Goal: Check status: Check status

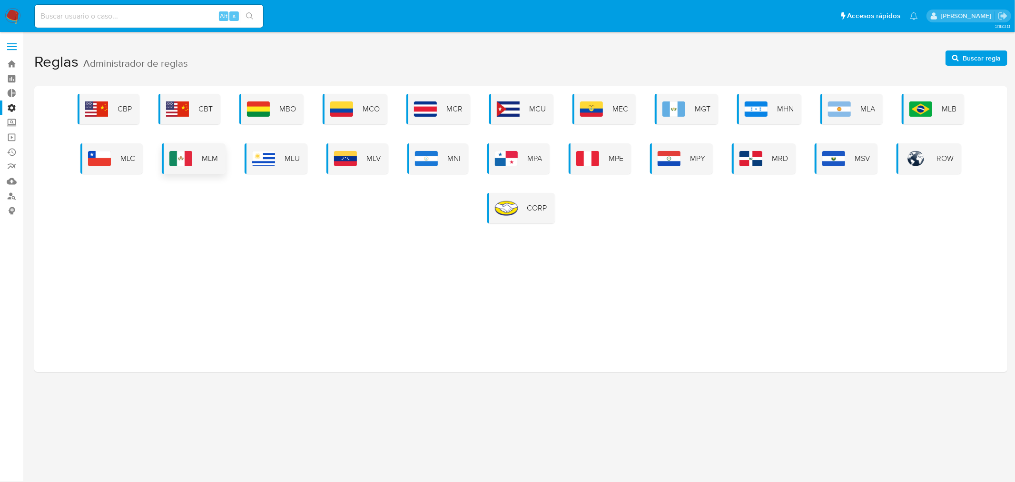
click at [194, 164] on div "MLM" at bounding box center [194, 158] width 64 height 30
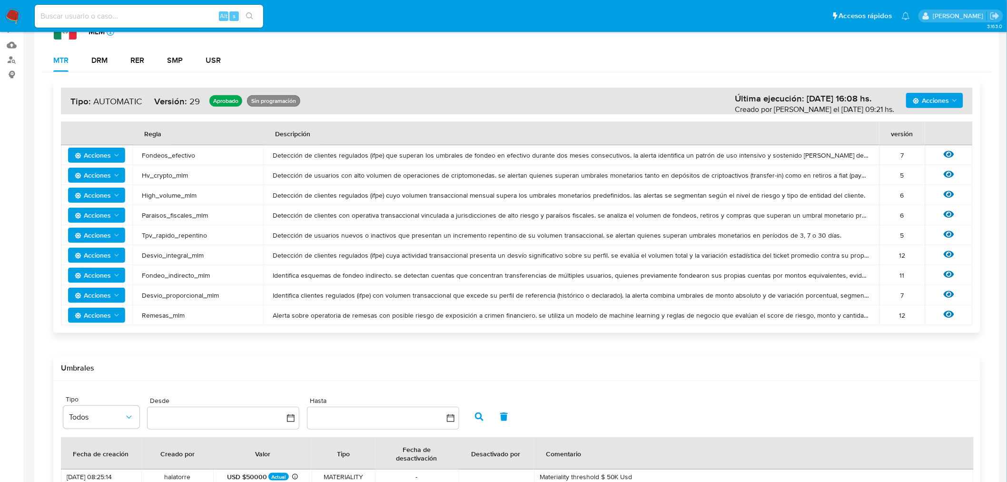
scroll to position [135, 0]
click at [934, 99] on span "Acciones" at bounding box center [931, 101] width 36 height 15
click at [553, 246] on td "Detección de clientes regulados (ifpe) cuya actividad transaccional presenta un…" at bounding box center [571, 256] width 616 height 20
click at [114, 219] on icon "Acciones" at bounding box center [117, 216] width 8 height 8
click at [169, 220] on td "Paraisos_fiscales_mlm" at bounding box center [197, 216] width 131 height 20
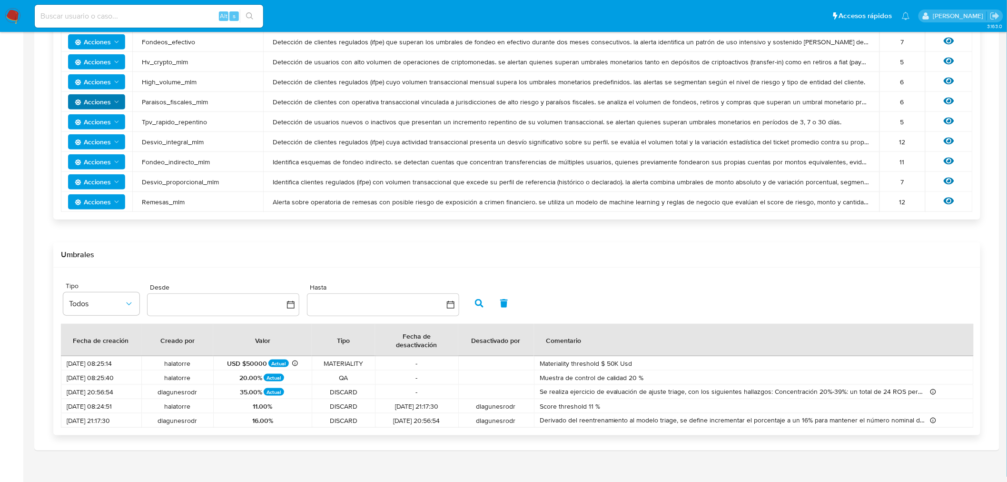
scroll to position [258, 0]
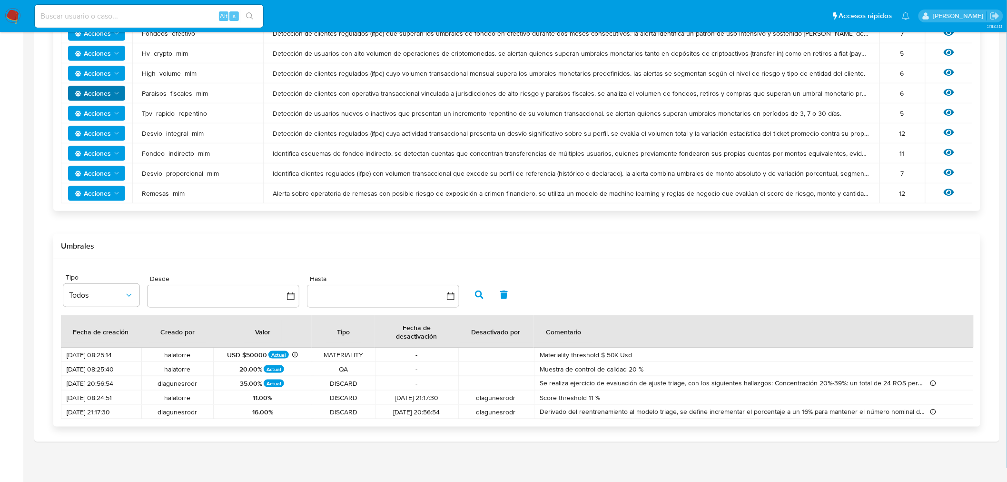
click at [574, 226] on div "Acciones Última ejecución: [DATE] 16:08 hs. Creado por santiagreco el [DATE] 09…" at bounding box center [517, 192] width 950 height 483
click at [607, 229] on div "Acciones Última ejecución: [DATE] 16:08 hs. Creado por santiagreco el [DATE] 09…" at bounding box center [517, 192] width 950 height 483
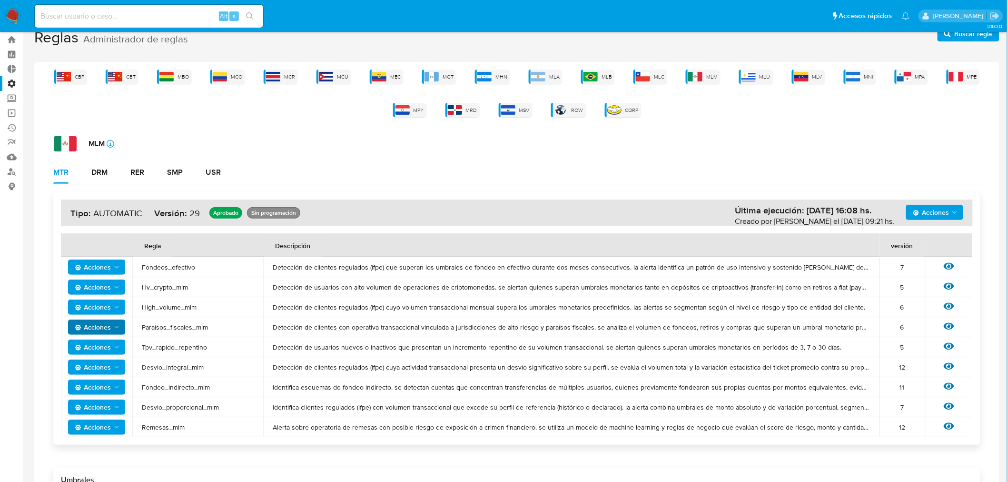
scroll to position [0, 0]
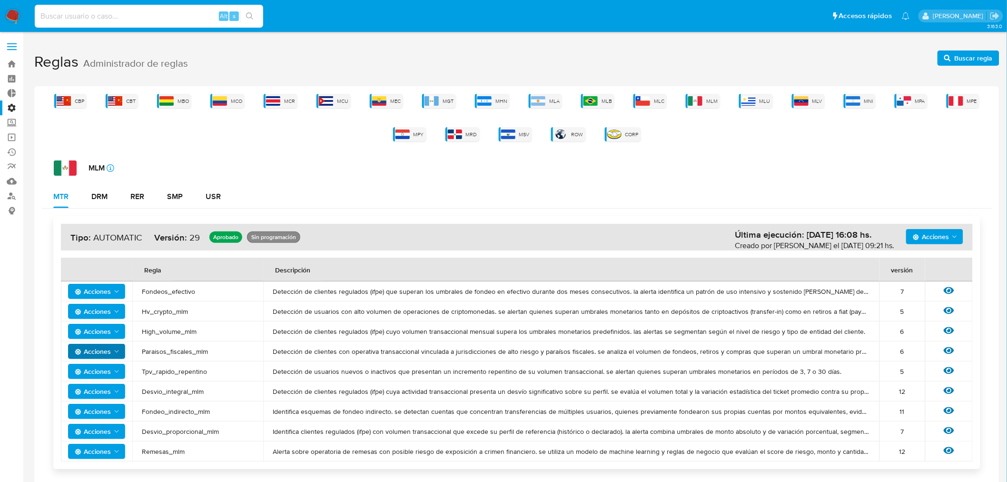
click at [168, 21] on input at bounding box center [149, 16] width 228 height 12
paste input "TNGAlnZNYxHeZg8ic541QErR"
type input "TNGAlnZNYxHeZg8ic541QErR"
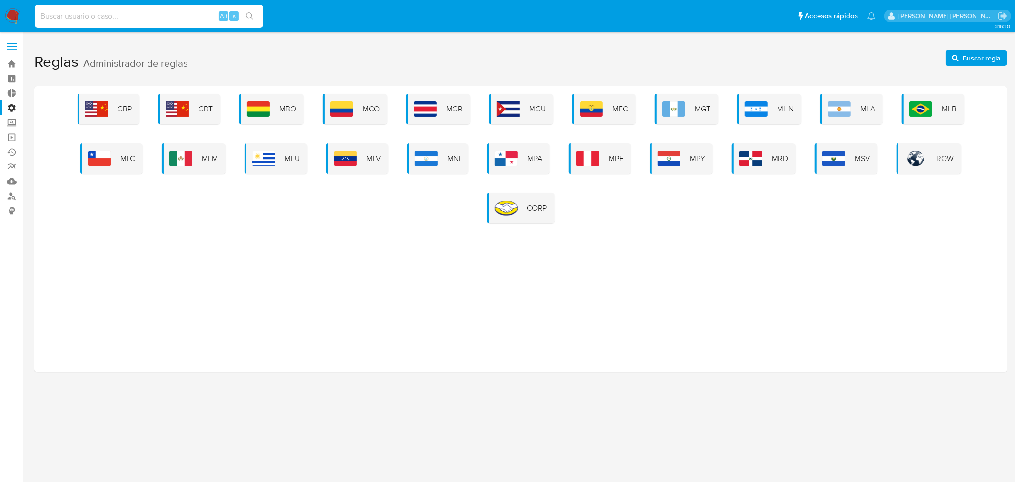
click at [136, 12] on input at bounding box center [149, 16] width 228 height 12
paste input "TNGAlnZNYxHeZg8ic541QErR"
type input "TNGAlnZNYxHeZg8ic541QErR"
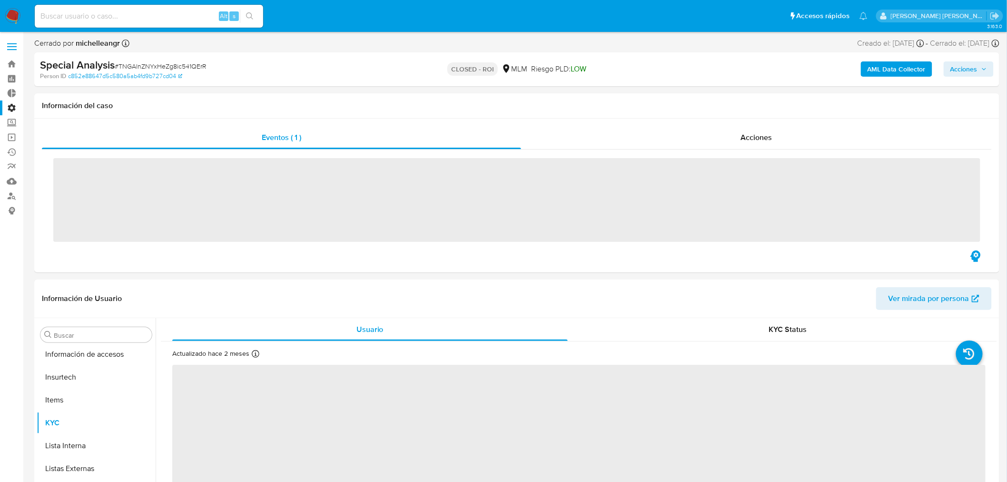
scroll to position [470, 0]
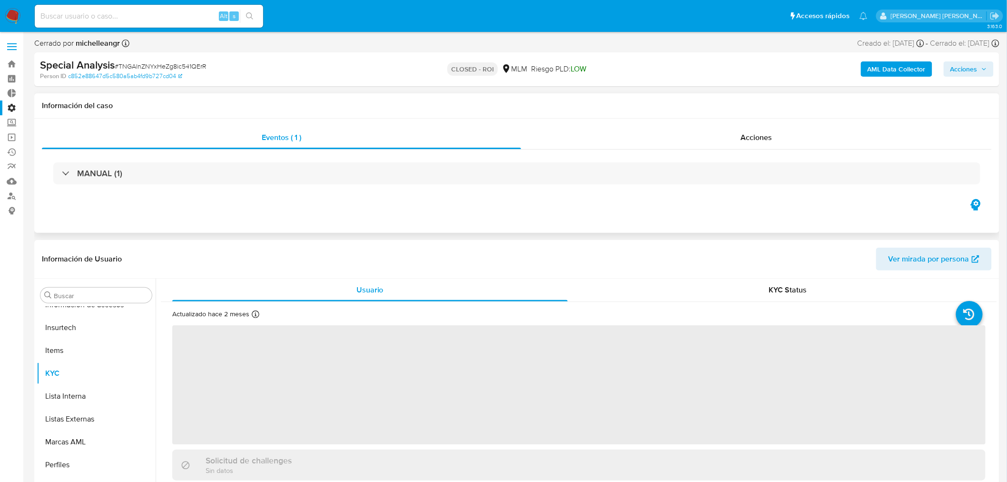
select select "10"
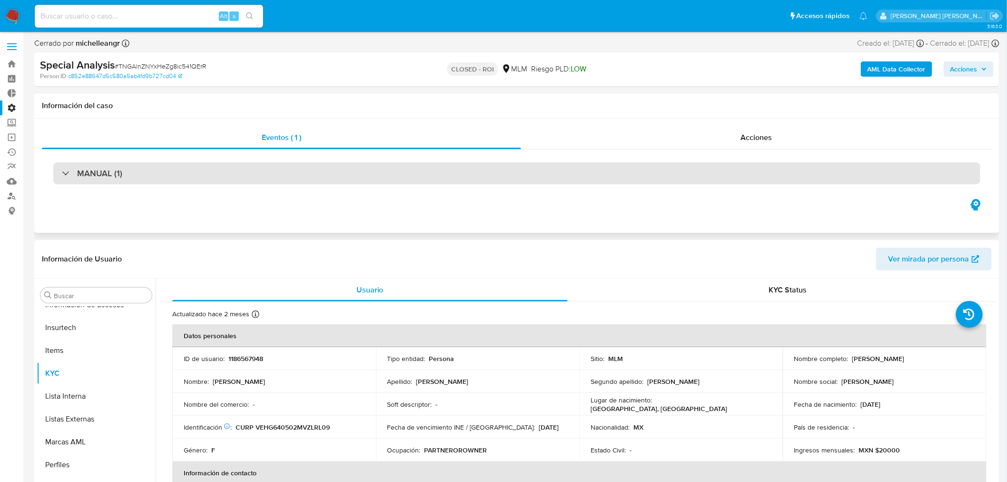
click at [107, 166] on div "MANUAL (1)" at bounding box center [516, 173] width 927 height 22
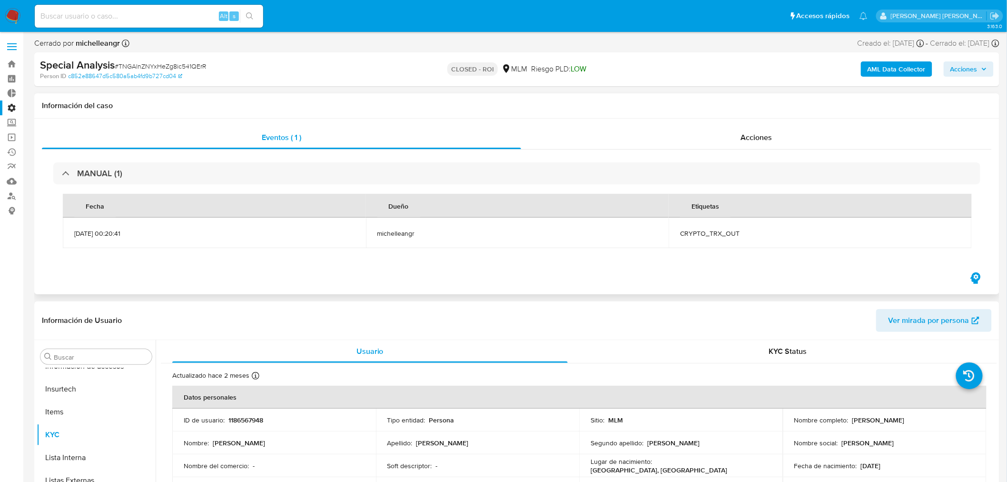
click at [706, 234] on span "CRYPTO_TRX_OUT" at bounding box center [820, 233] width 280 height 9
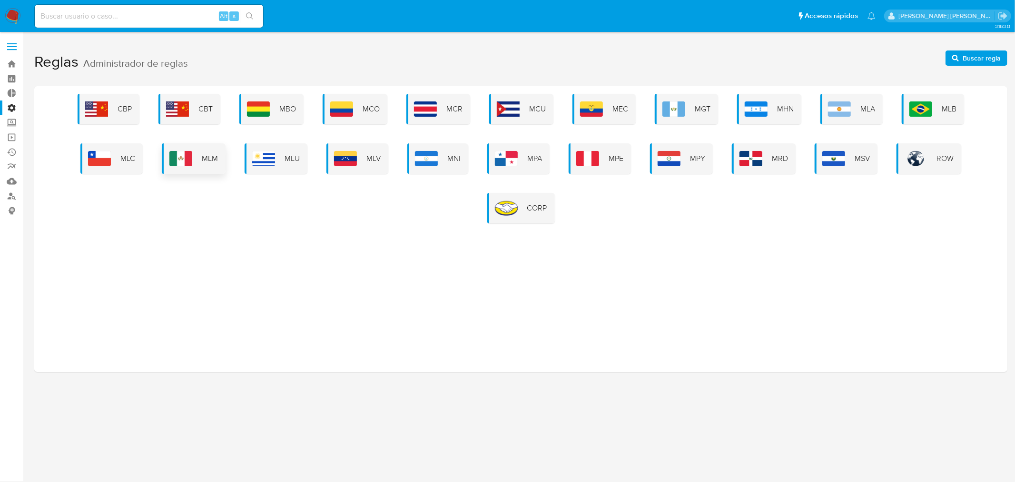
click at [191, 154] on img at bounding box center [180, 158] width 23 height 15
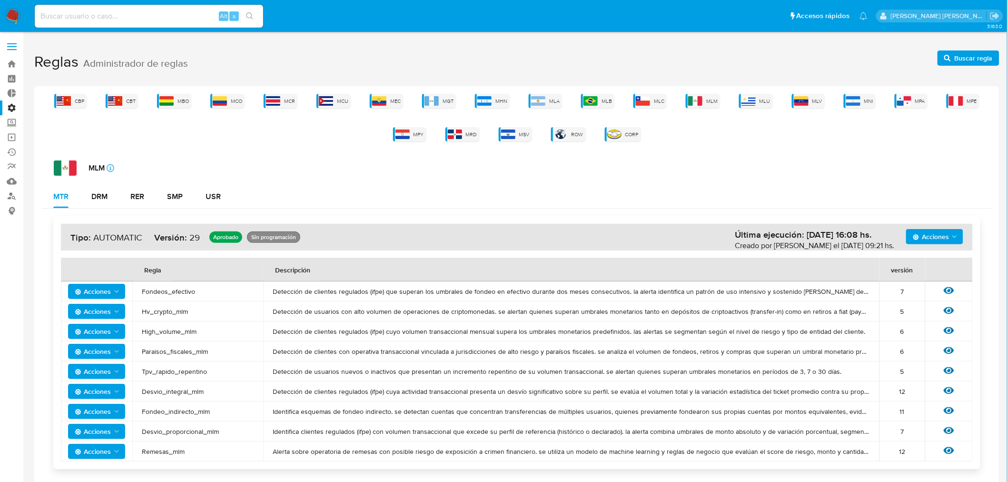
drag, startPoint x: 15, startPoint y: 0, endPoint x: 348, endPoint y: 159, distance: 368.8
click at [348, 160] on div "MLM icon-info-16" at bounding box center [523, 167] width 938 height 15
drag, startPoint x: 104, startPoint y: 0, endPoint x: 291, endPoint y: 57, distance: 195.5
click at [291, 57] on h1 "Reglas Administrador de reglas Buscar regla" at bounding box center [516, 62] width 965 height 33
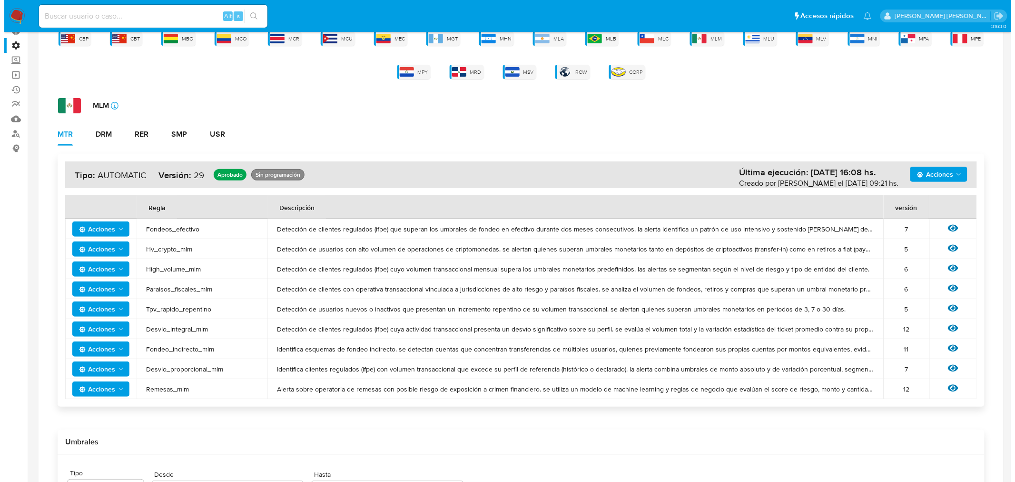
scroll to position [60, 0]
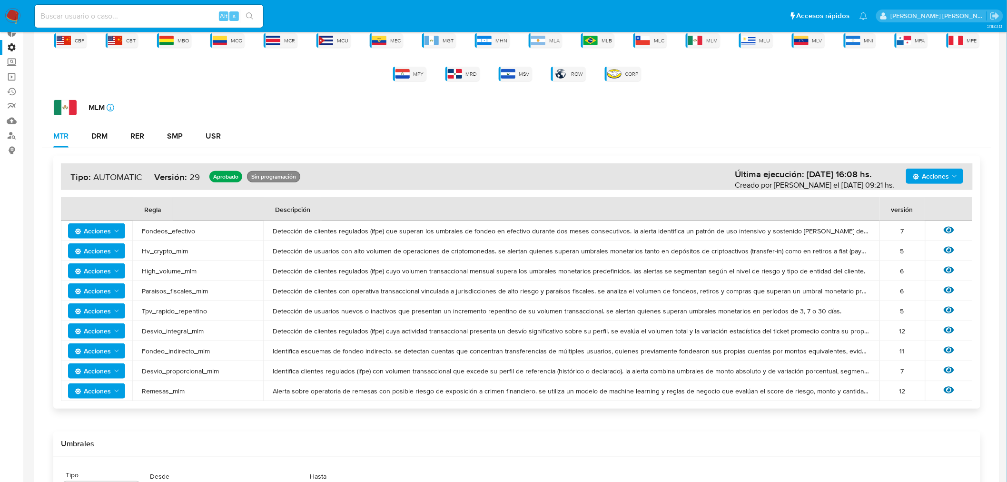
click at [184, 273] on span "High_volume_mlm" at bounding box center [198, 270] width 112 height 9
click at [116, 268] on icon "Acciones" at bounding box center [117, 271] width 8 height 8
click at [105, 296] on button "Ver umbrales" at bounding box center [96, 294] width 86 height 23
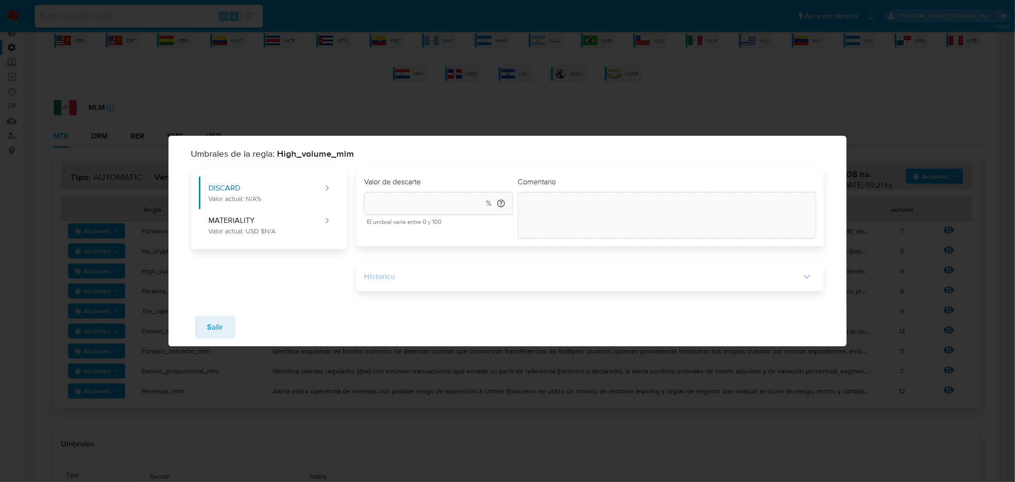
click at [545, 275] on div "Historico" at bounding box center [582, 276] width 436 height 10
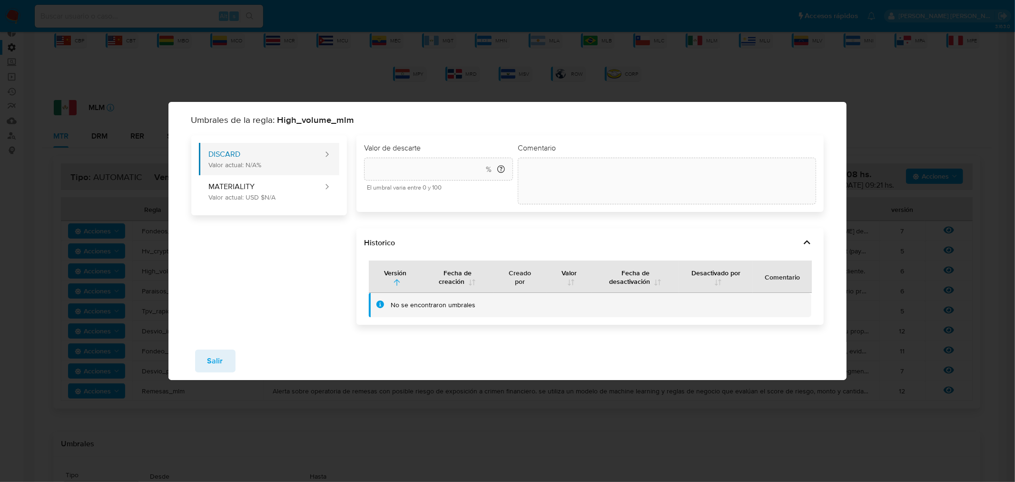
click at [315, 151] on button "DISCARD Valor actual: N/A%" at bounding box center [261, 159] width 125 height 32
click at [324, 153] on button "DISCARD Valor actual: N/A%" at bounding box center [261, 159] width 125 height 32
click at [292, 187] on button "MATERIALITY Valor actual: USD $N/A" at bounding box center [261, 191] width 125 height 32
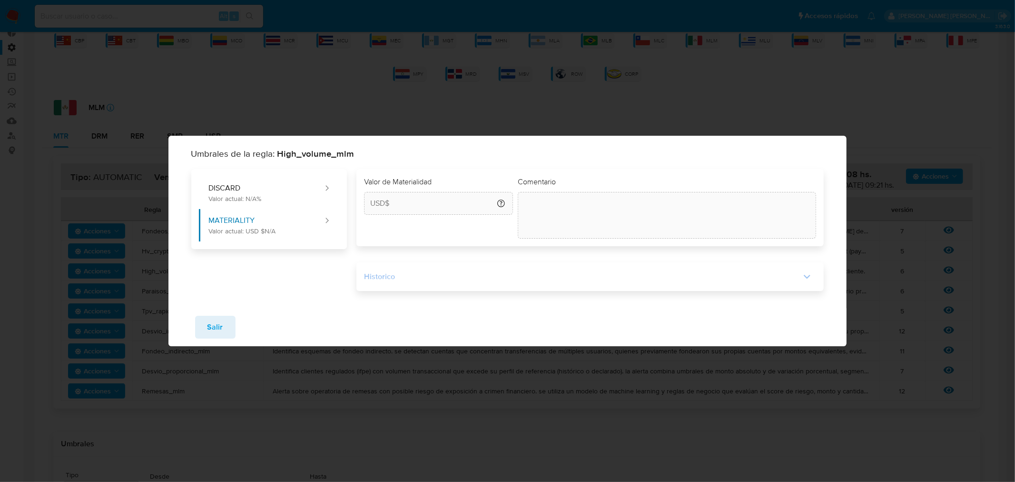
click at [441, 276] on div "Historico" at bounding box center [582, 276] width 436 height 10
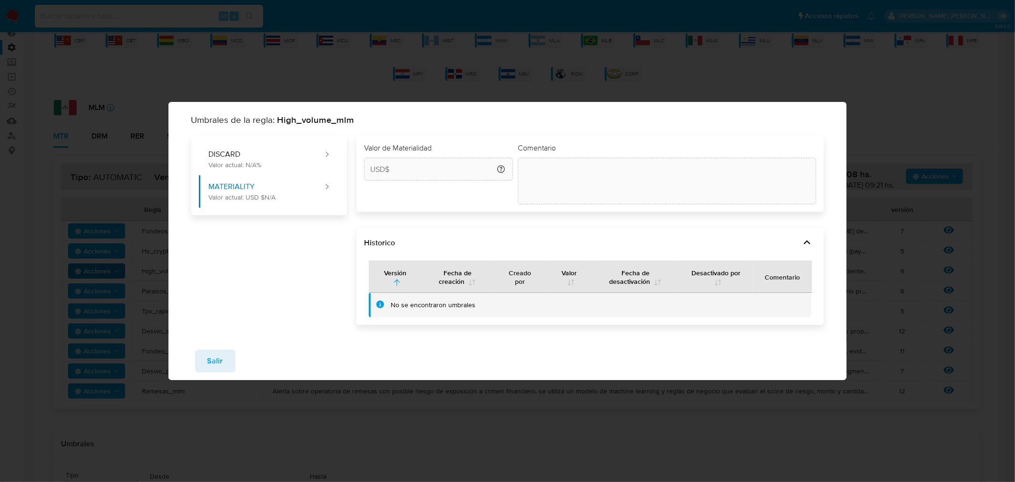
click at [867, 174] on div "Umbrales de la regla: High_volume_mlm DISCARD Valor actual: N/A% MATERIALITY Va…" at bounding box center [507, 241] width 1015 height 482
click at [225, 364] on button "Salir" at bounding box center [215, 360] width 40 height 23
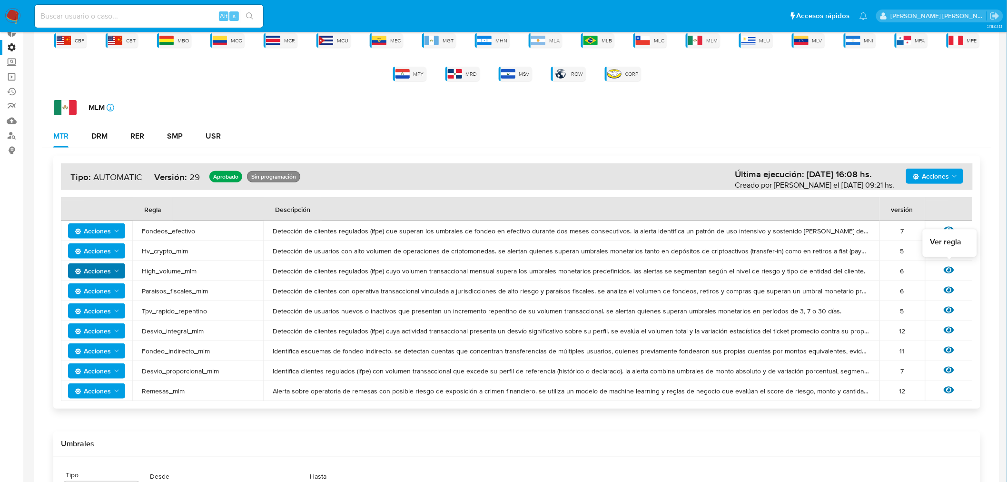
click at [951, 267] on icon at bounding box center [949, 269] width 10 height 7
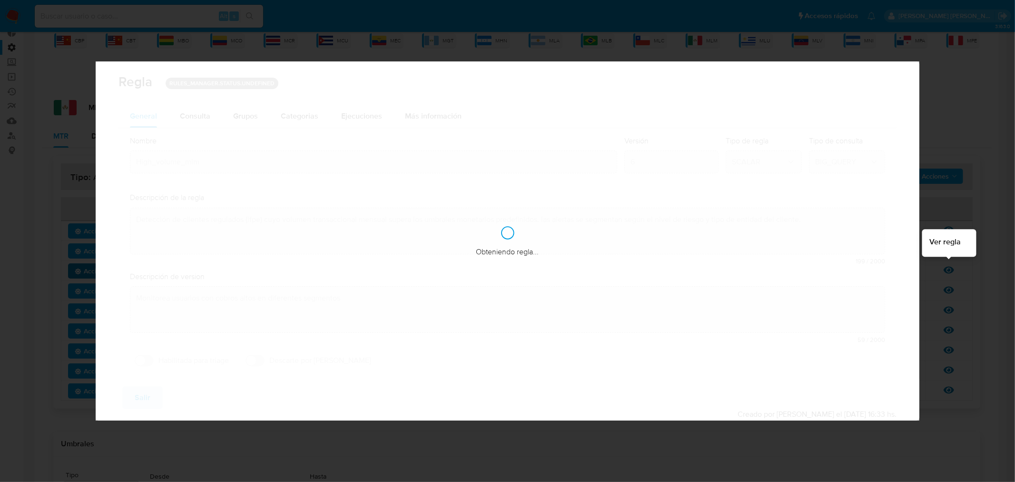
checkbox input "true"
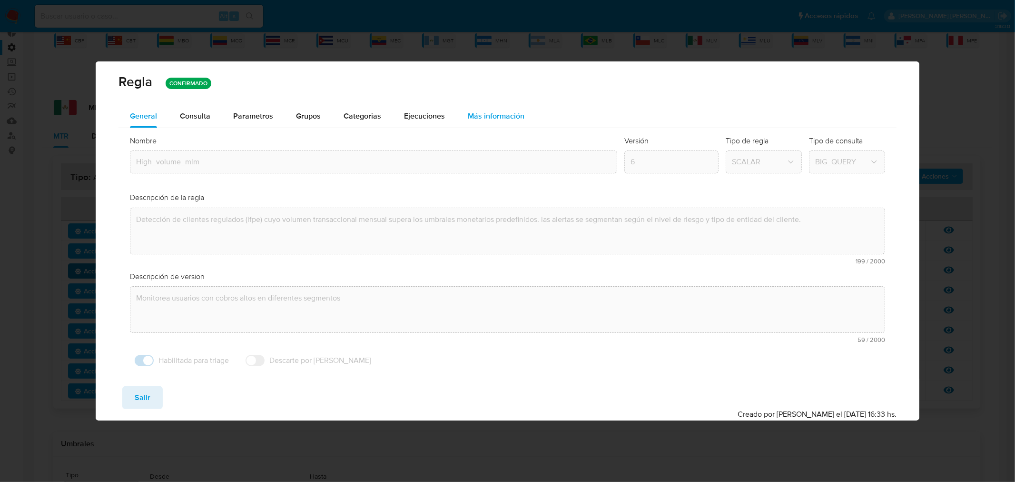
click at [496, 120] on span "Más información" at bounding box center [496, 115] width 57 height 11
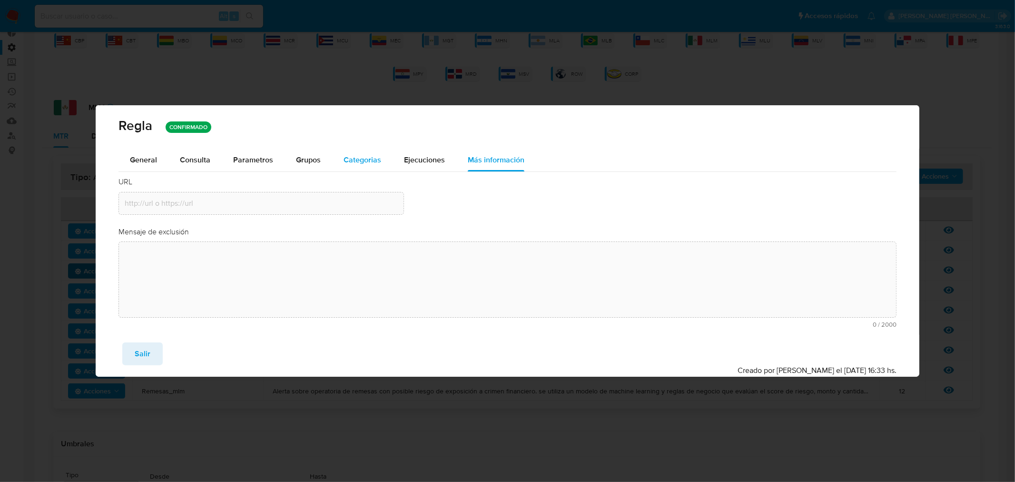
click at [365, 156] on span "Categorias" at bounding box center [363, 159] width 38 height 11
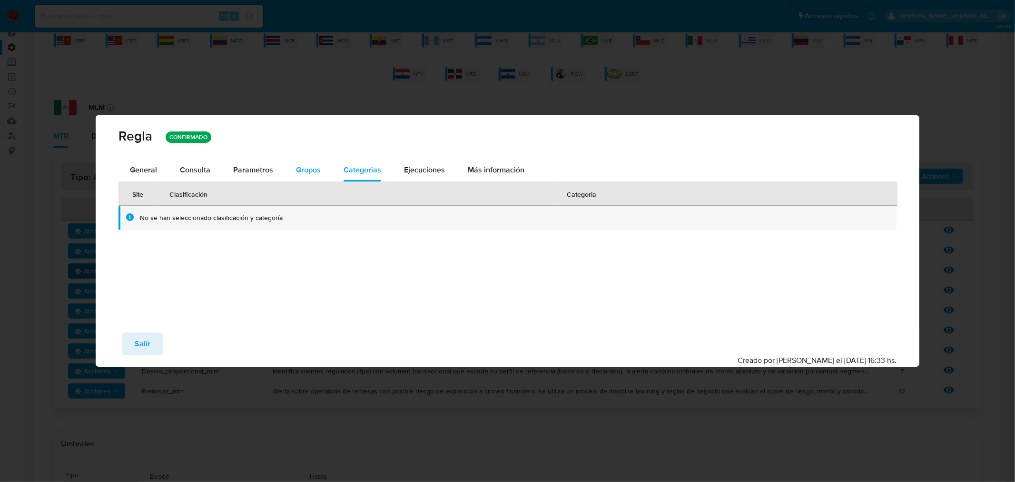
click at [316, 170] on span "Grupos" at bounding box center [308, 169] width 25 height 11
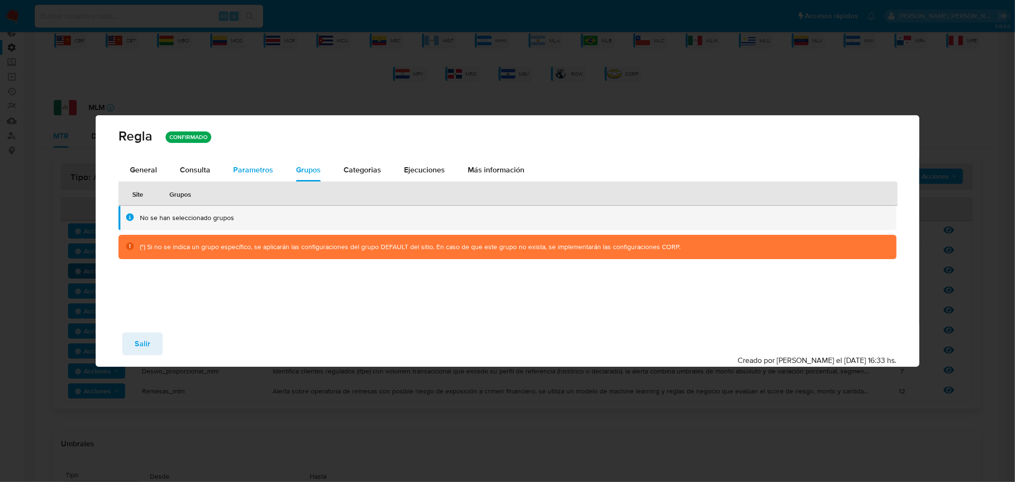
click at [266, 174] on span "Parametros" at bounding box center [253, 169] width 40 height 11
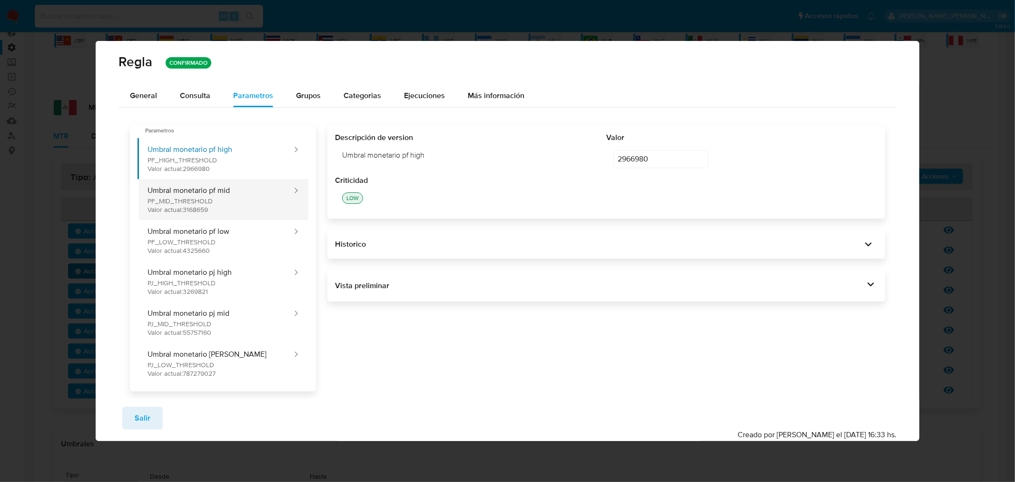
click at [233, 198] on button "Umbral monetario pf mid PF_MID_THRESHOLD Valor actual: 3168659" at bounding box center [216, 199] width 156 height 41
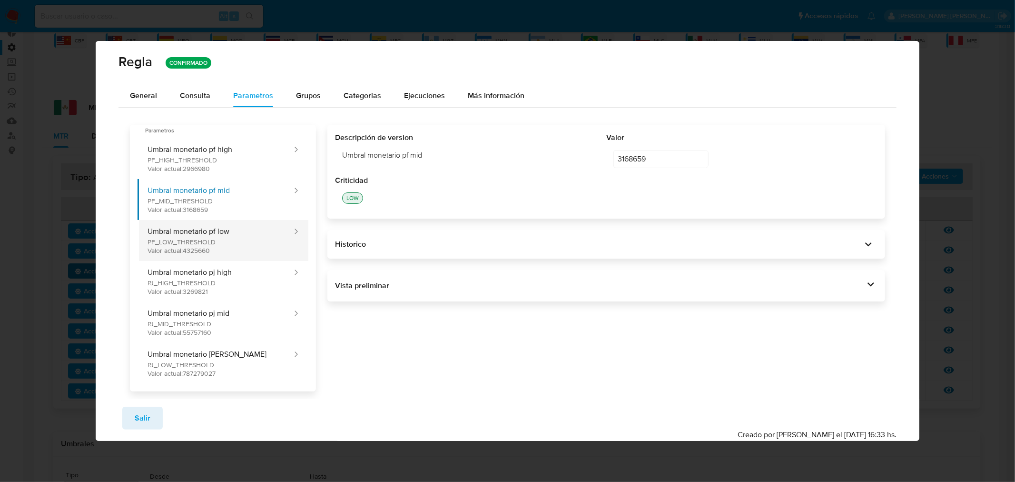
click at [248, 240] on button "Umbral monetario pf low PF_LOW_THRESHOLD Valor actual: 4325660" at bounding box center [216, 240] width 156 height 41
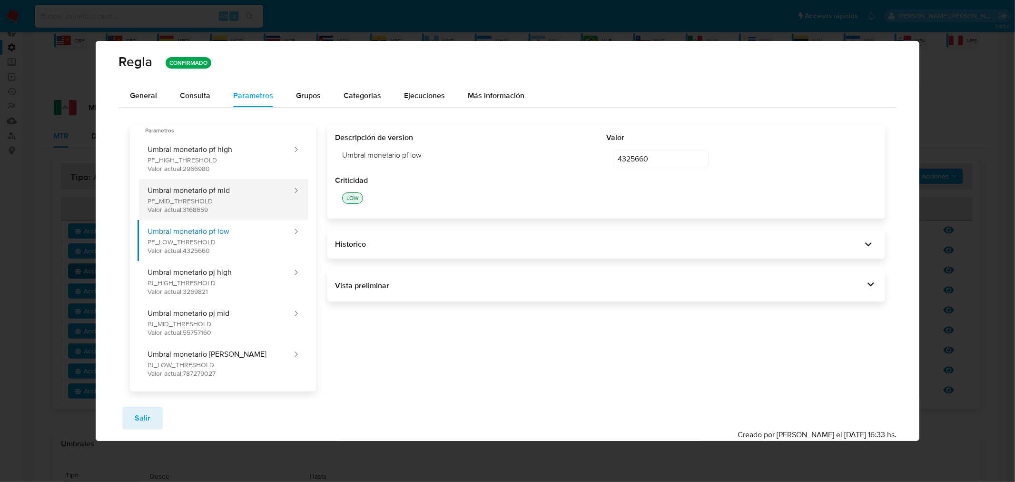
click at [247, 199] on button "Umbral monetario pf mid PF_MID_THRESHOLD Valor actual: 3168659" at bounding box center [216, 199] width 156 height 41
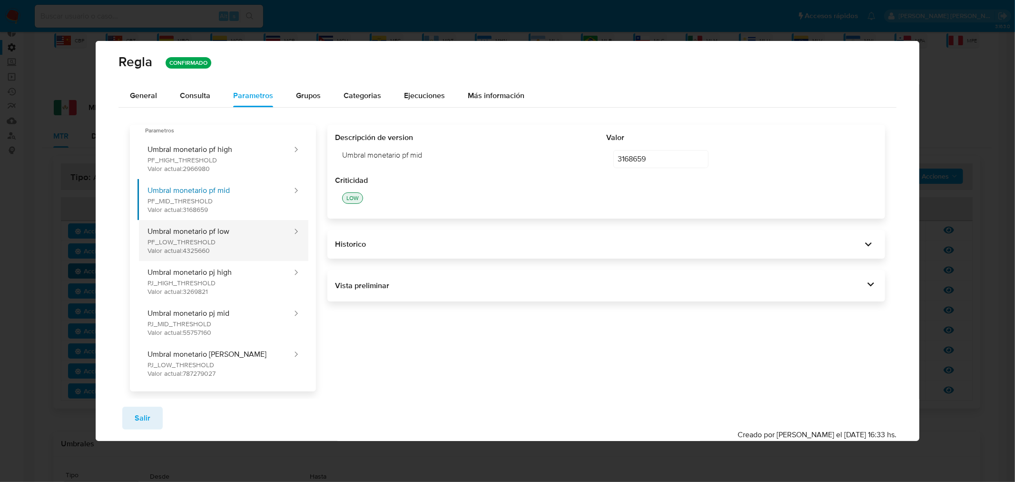
click at [241, 235] on button "Umbral monetario pf low PF_LOW_THRESHOLD Valor actual: 4325660" at bounding box center [216, 240] width 156 height 41
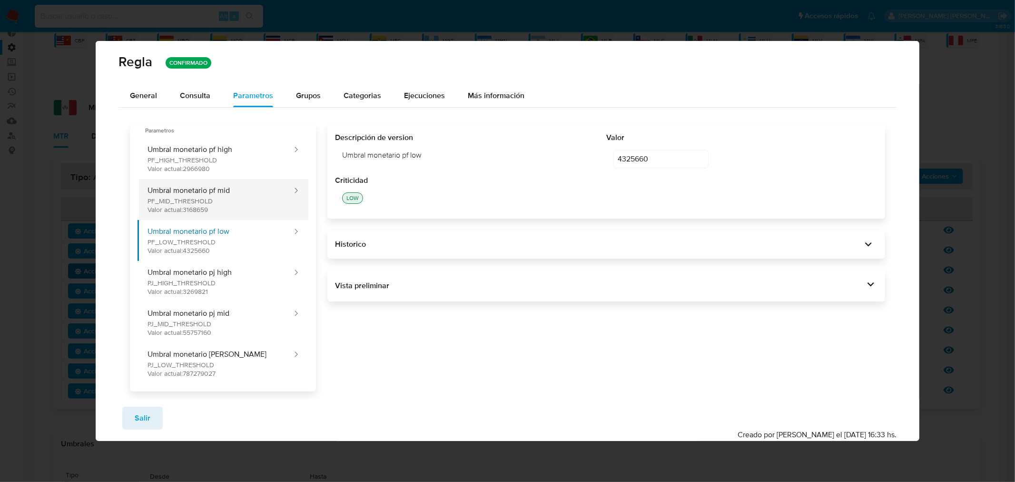
click at [242, 196] on button "Umbral monetario pf mid PF_MID_THRESHOLD Valor actual: 3168659" at bounding box center [216, 199] width 156 height 41
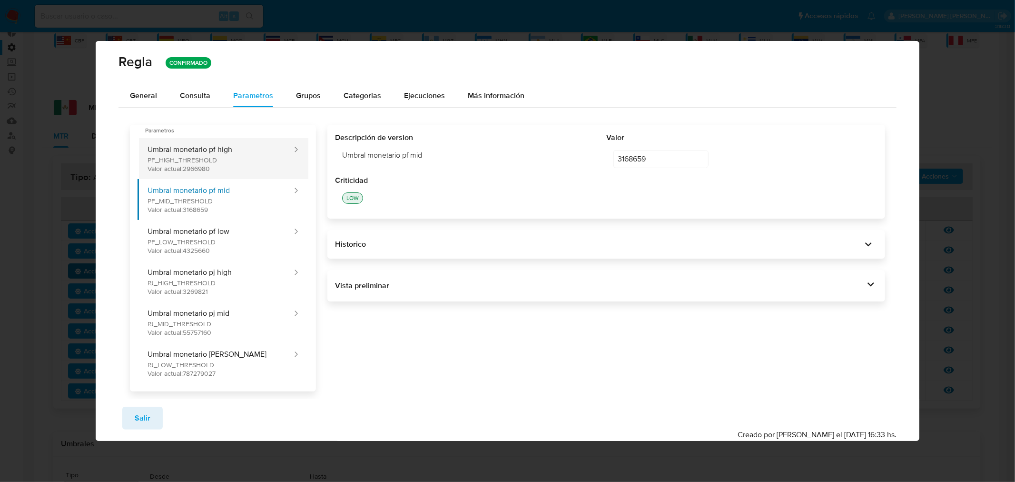
click at [244, 163] on button "Umbral monetario pf high PF_HIGH_THRESHOLD Valor actual: 2966980" at bounding box center [216, 158] width 156 height 41
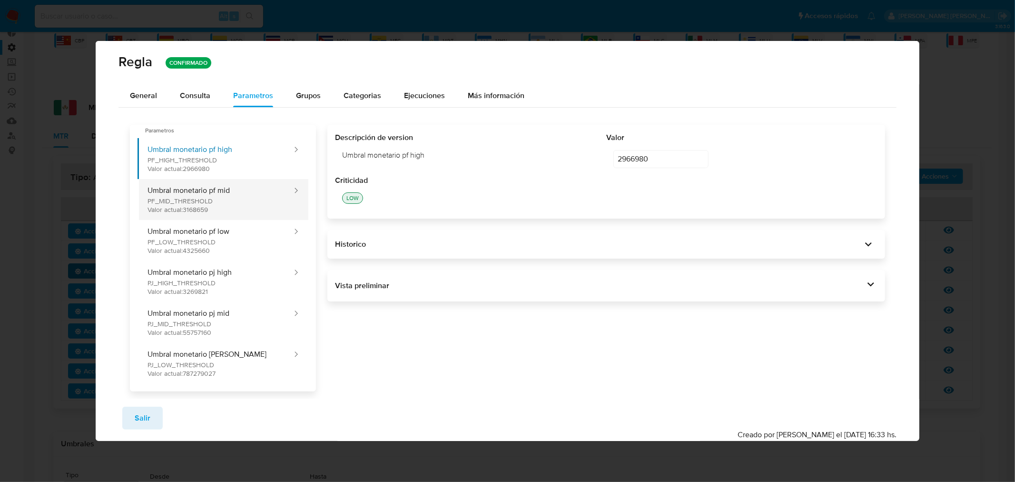
click at [268, 205] on button "Umbral monetario pf mid PF_MID_THRESHOLD Valor actual: 3168659" at bounding box center [216, 199] width 156 height 41
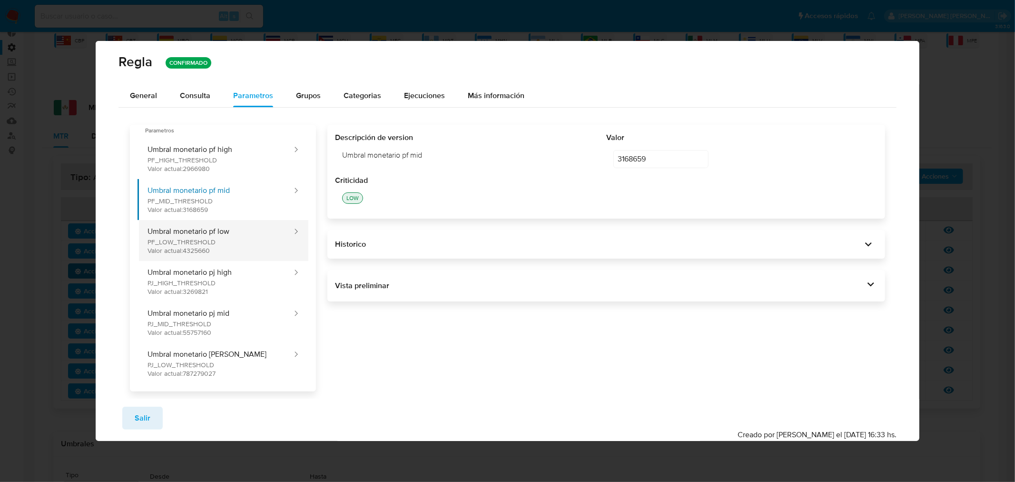
click at [246, 246] on button "Umbral monetario pf low PF_LOW_THRESHOLD Valor actual: 4325660" at bounding box center [216, 240] width 156 height 41
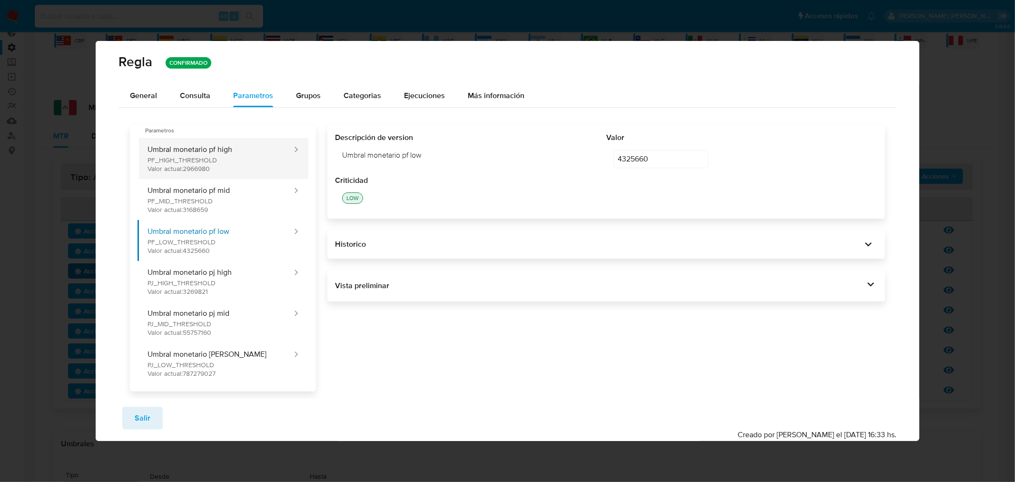
click at [227, 165] on button "Umbral monetario pf high PF_HIGH_THRESHOLD Valor actual: 2966980" at bounding box center [216, 158] width 156 height 41
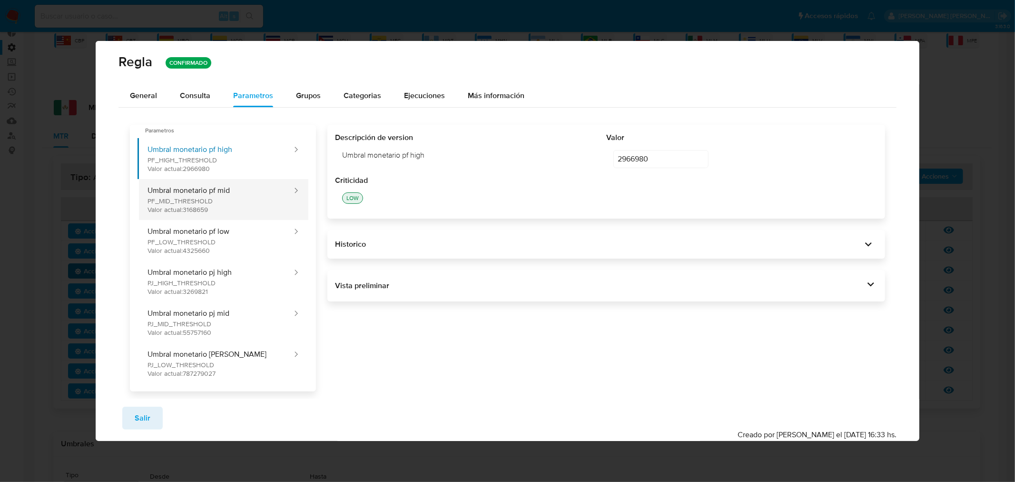
click at [220, 191] on button "Umbral monetario pf mid PF_MID_THRESHOLD Valor actual: 3168659" at bounding box center [216, 199] width 156 height 41
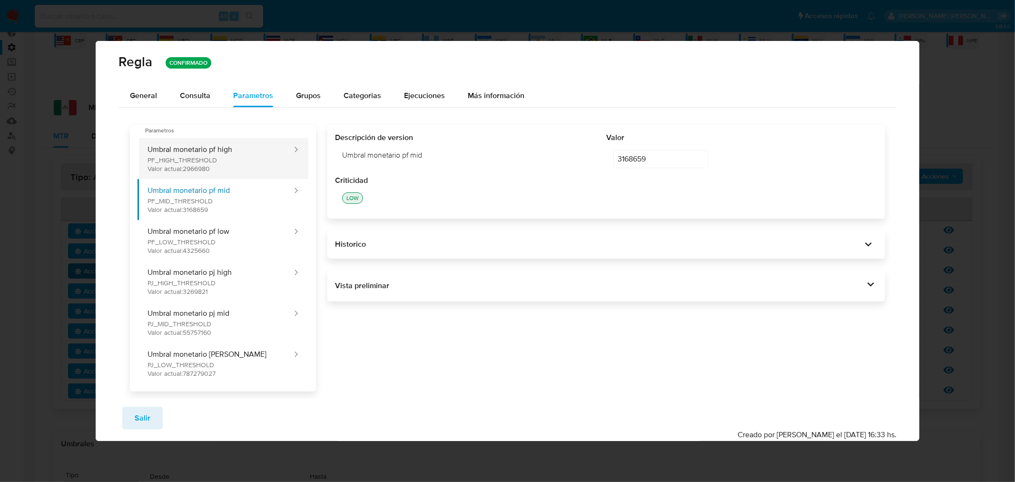
click at [220, 165] on button "Umbral monetario pf high PF_HIGH_THRESHOLD Valor actual: 2966980" at bounding box center [216, 158] width 156 height 41
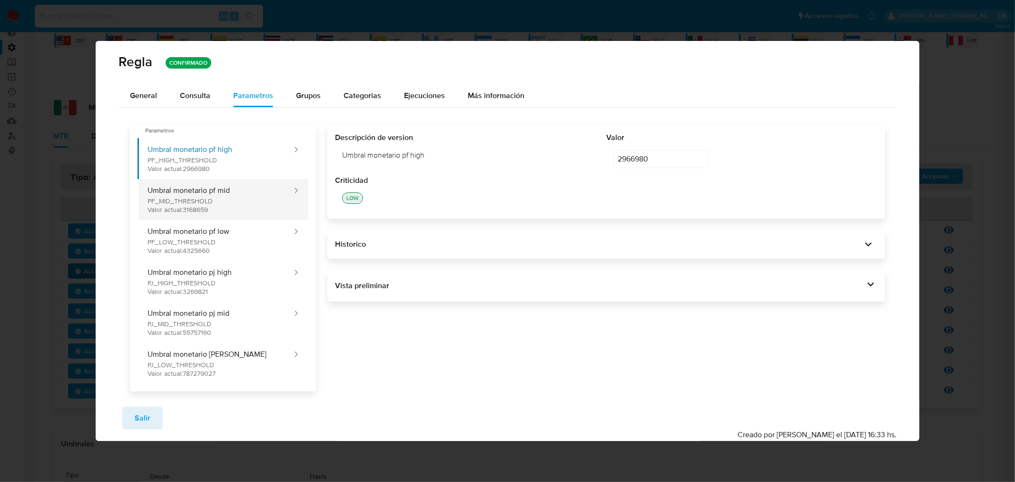
click at [226, 199] on button "Umbral monetario pf mid PF_MID_THRESHOLD Valor actual: 3168659" at bounding box center [216, 199] width 156 height 41
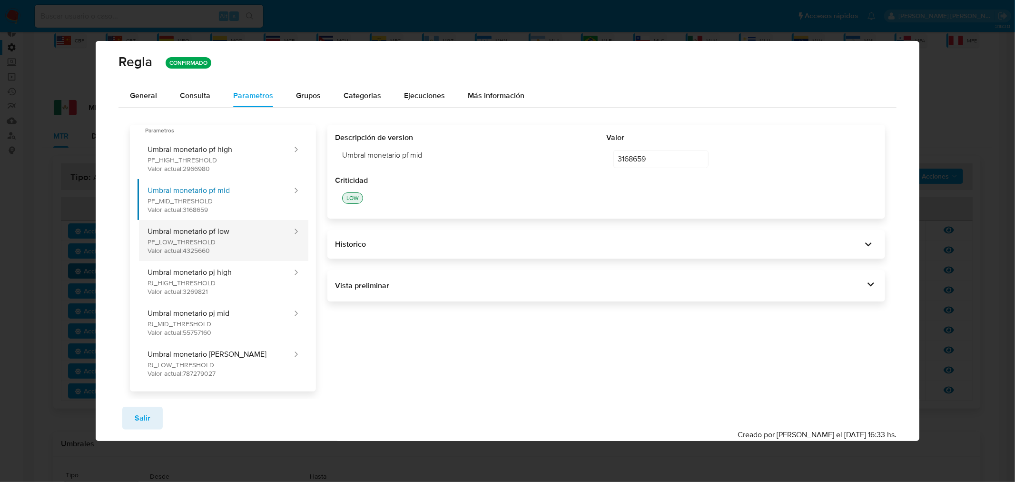
click at [231, 236] on button "Umbral monetario pf low PF_LOW_THRESHOLD Valor actual: 4325660" at bounding box center [216, 240] width 156 height 41
type input "4325660"
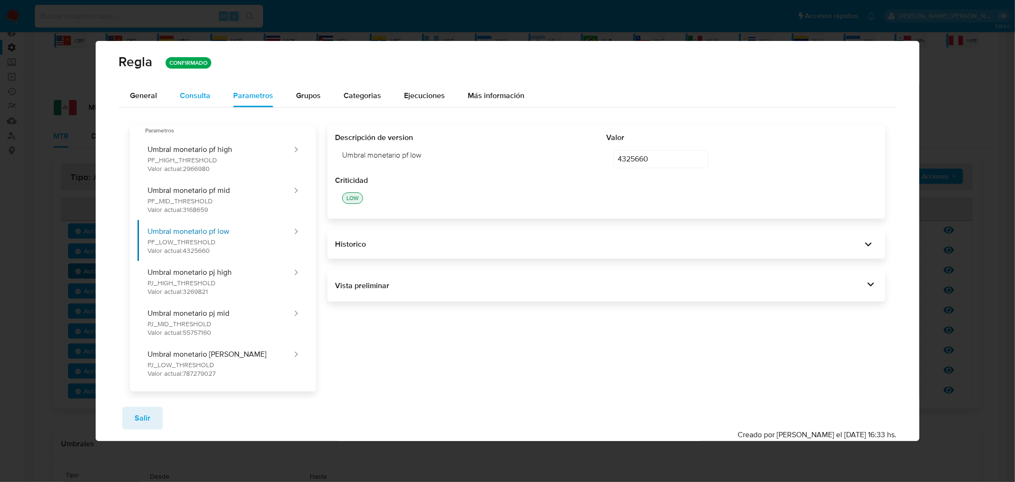
click at [195, 92] on div "Consulta" at bounding box center [195, 96] width 30 height 8
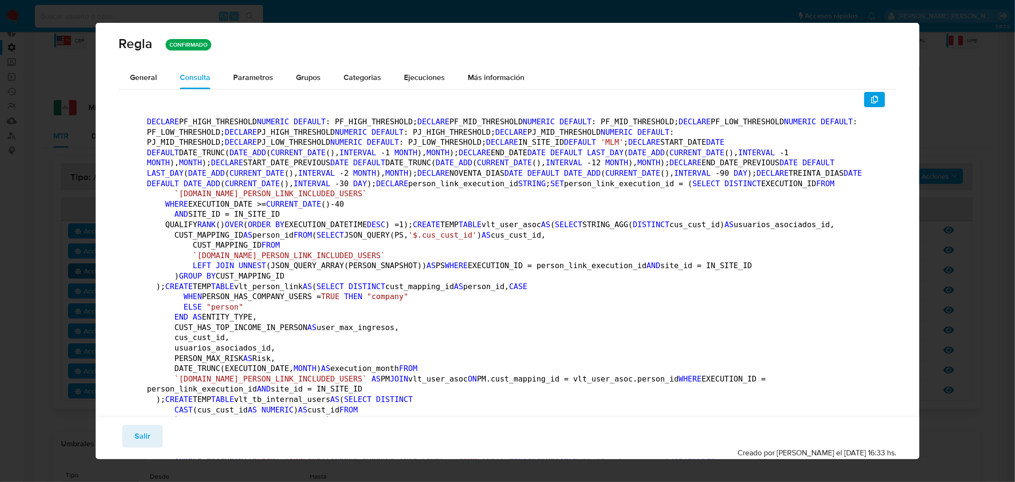
drag, startPoint x: 468, startPoint y: 188, endPoint x: 729, endPoint y: 87, distance: 280.2
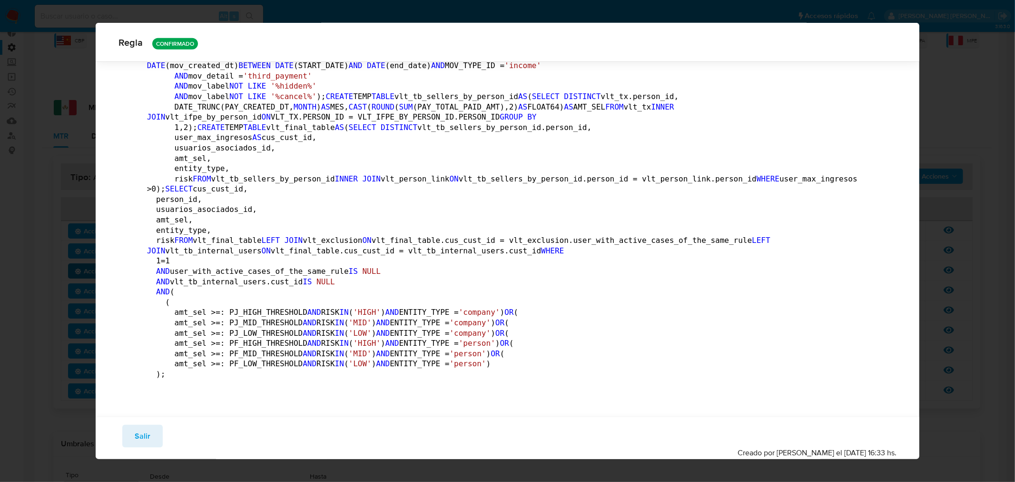
scroll to position [2563, 0]
drag, startPoint x: 174, startPoint y: 269, endPoint x: 209, endPoint y: 268, distance: 35.7
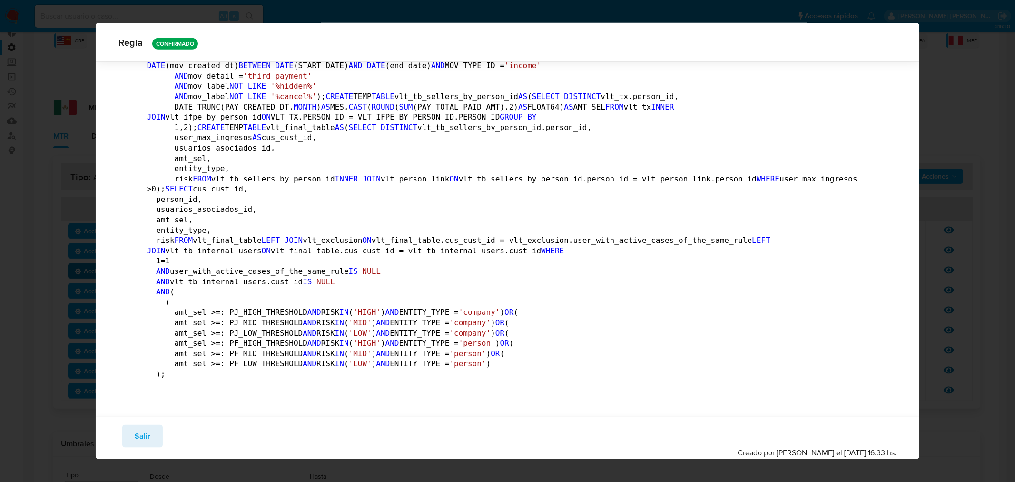
click at [975, 68] on div "Regla CONFIRMADO General Consulta Parametros Evidencias Grupos Categorias Ejecu…" at bounding box center [507, 241] width 1015 height 482
click at [146, 435] on span "Salir" at bounding box center [143, 435] width 16 height 21
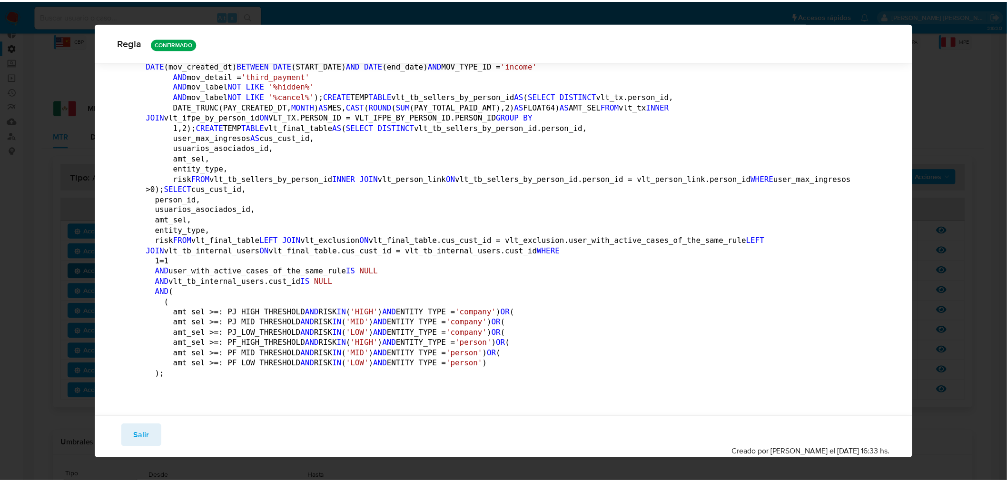
scroll to position [0, 0]
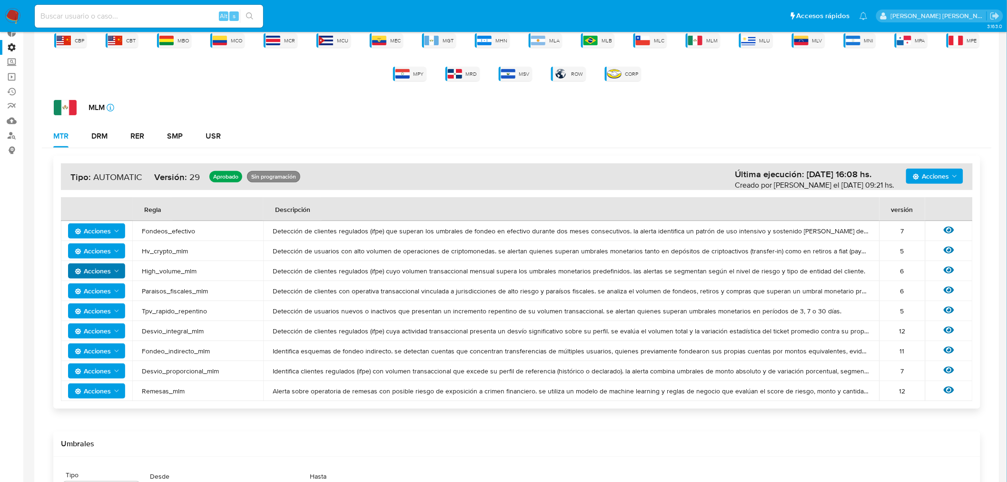
click at [255, 281] on td "Paraisos_fiscales_mlm" at bounding box center [197, 291] width 131 height 20
click at [325, 289] on span "Detección de clientes con operativa transaccional vinculada a jurisdicciones de…" at bounding box center [571, 290] width 597 height 9
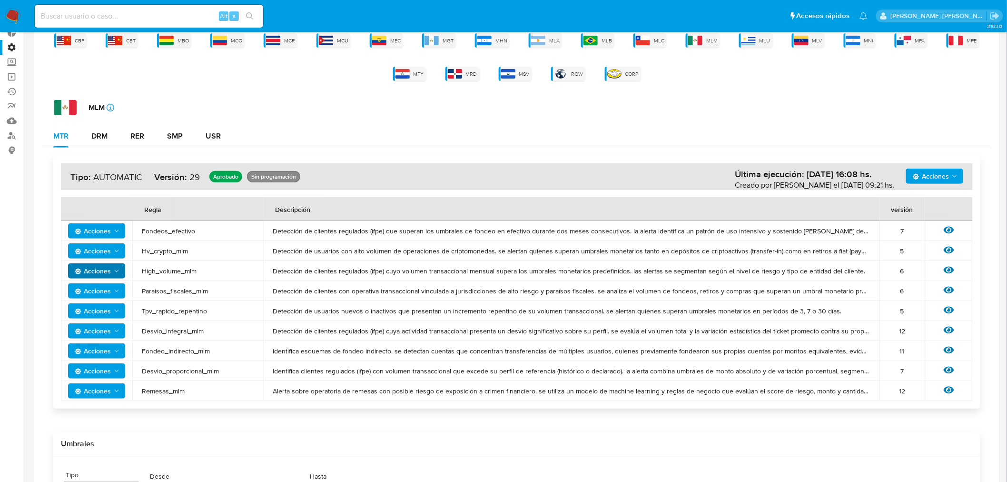
click at [325, 289] on span "Detección de clientes con operativa transaccional vinculada a jurisdicciones de…" at bounding box center [571, 290] width 597 height 9
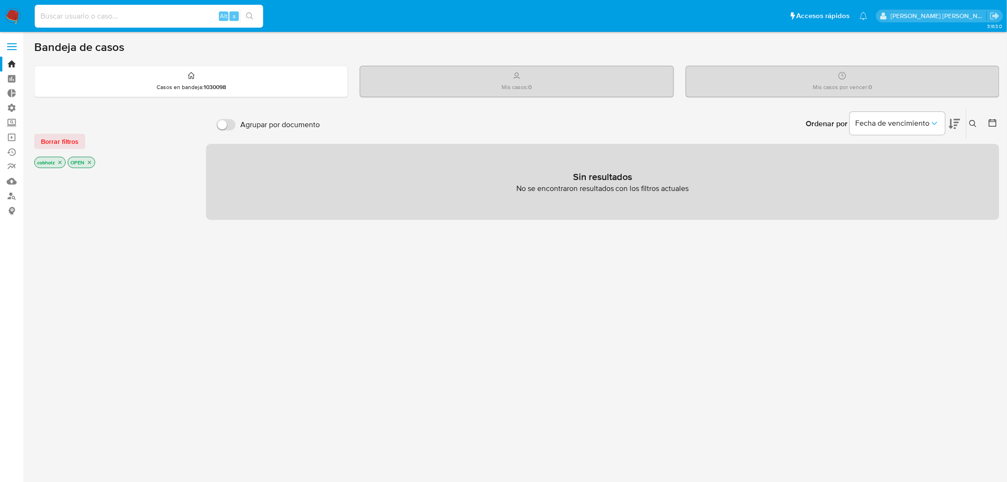
click at [184, 19] on input at bounding box center [149, 16] width 228 height 12
paste input "TNGAlnZNYxHeZg8ic541QErR"
type input "TNGAlnZNYxHeZg8ic541QErR"
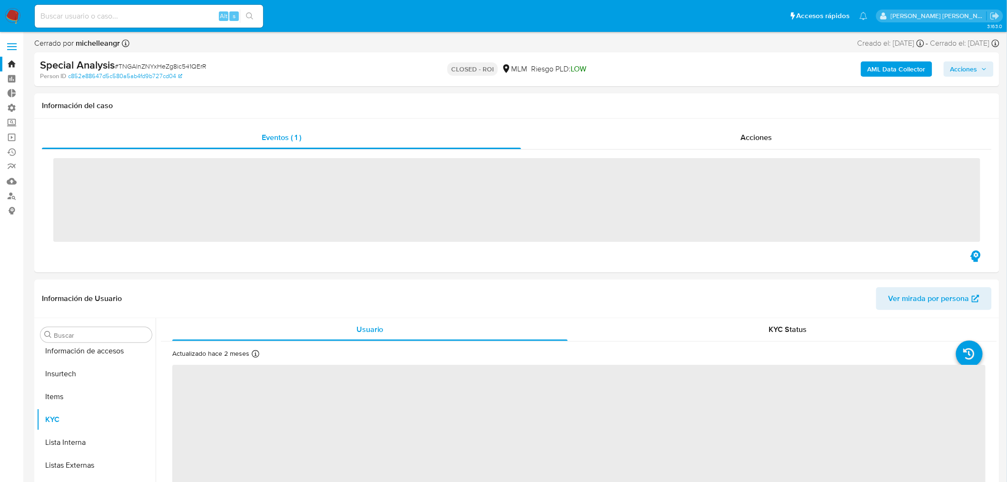
scroll to position [470, 0]
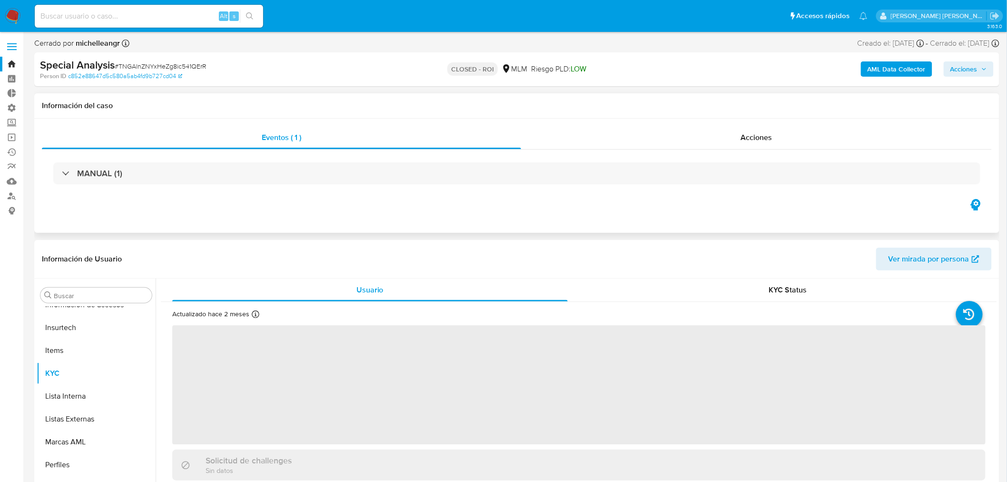
select select "10"
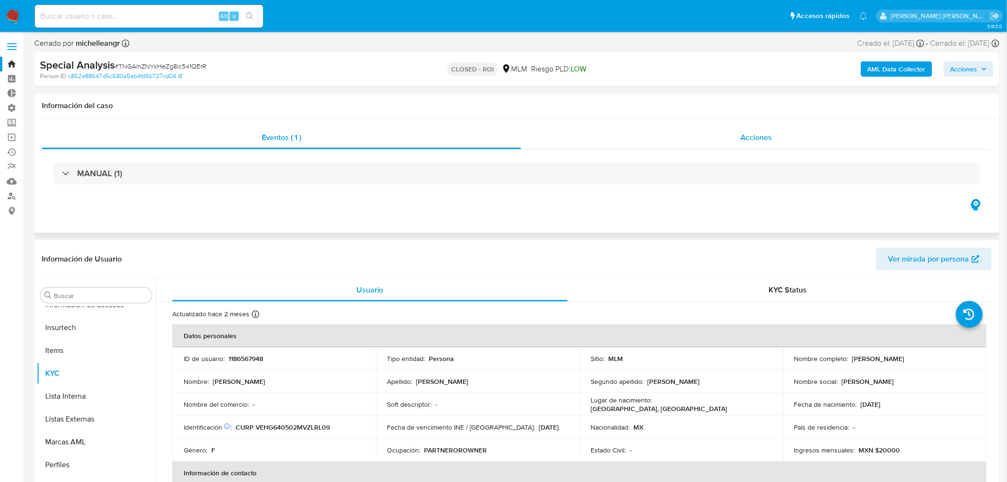
click at [707, 128] on div "Acciones" at bounding box center [756, 137] width 471 height 23
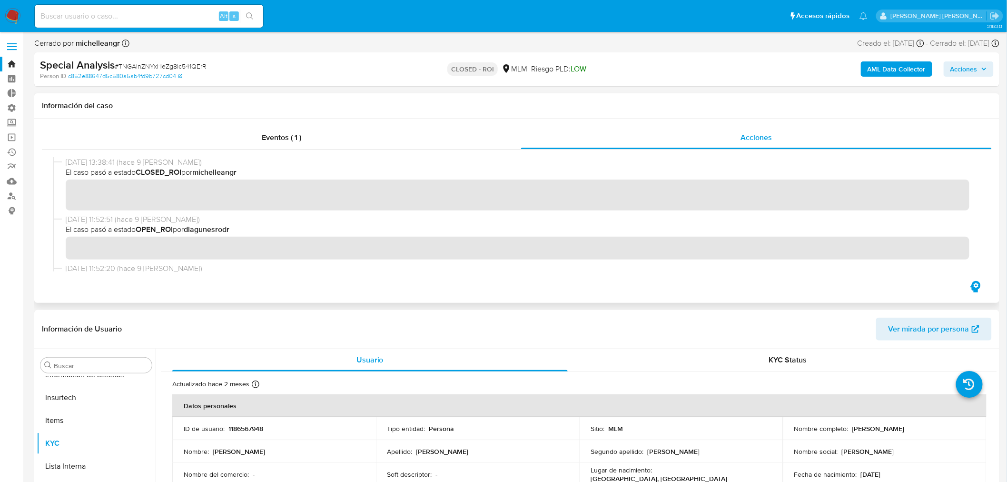
scroll to position [21, 0]
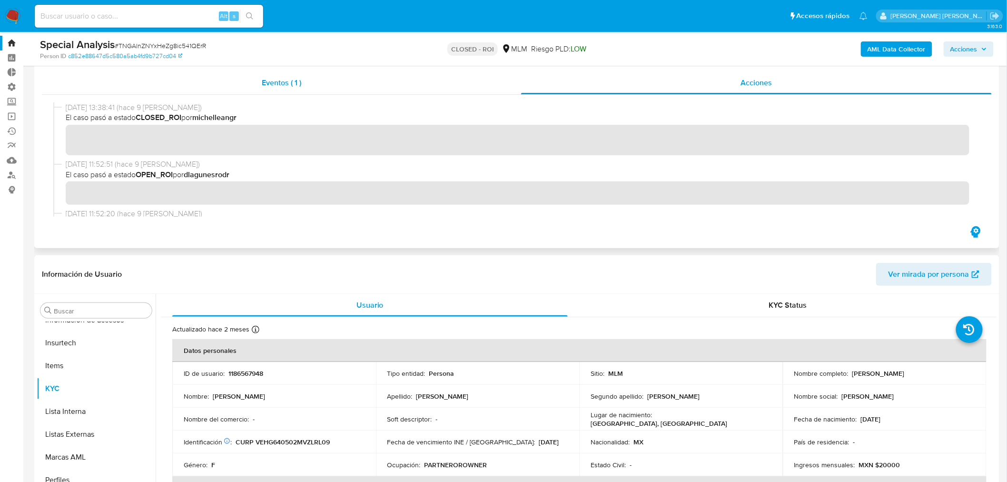
click at [348, 84] on div "Eventos ( 1 )" at bounding box center [281, 82] width 479 height 23
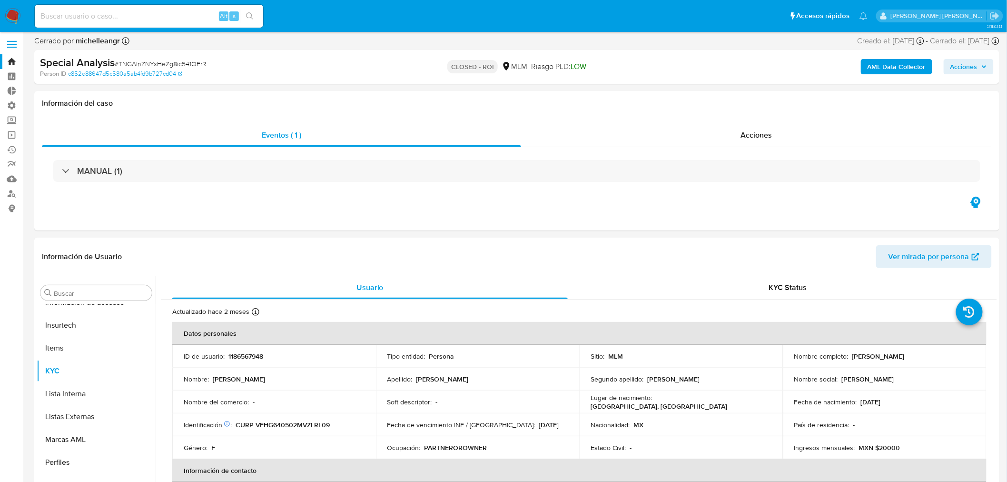
scroll to position [0, 0]
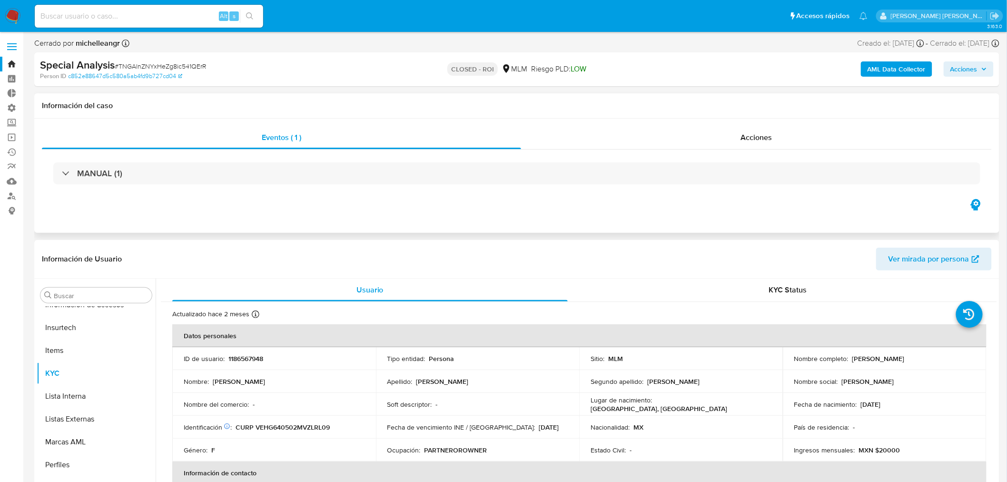
click at [707, 154] on div "MANUAL (1)" at bounding box center [517, 173] width 950 height 48
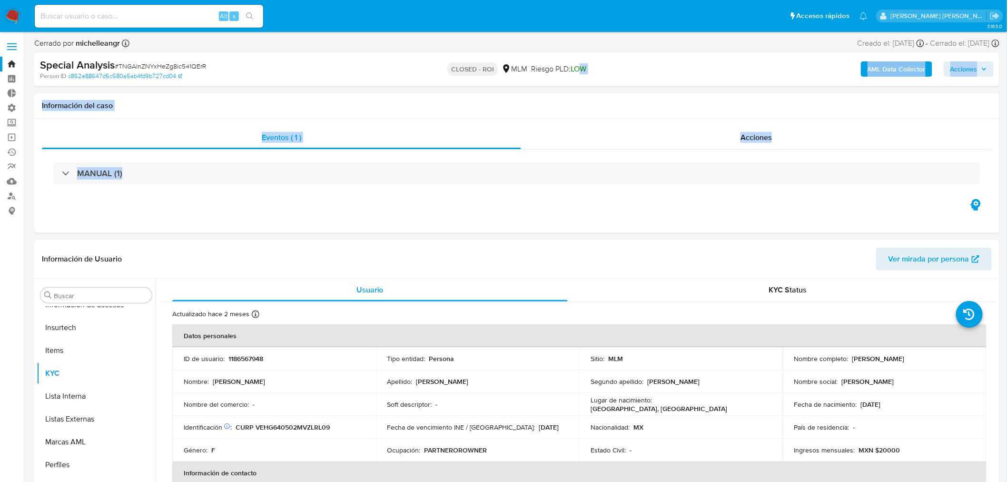
drag, startPoint x: 707, startPoint y: 154, endPoint x: 583, endPoint y: 84, distance: 142.8
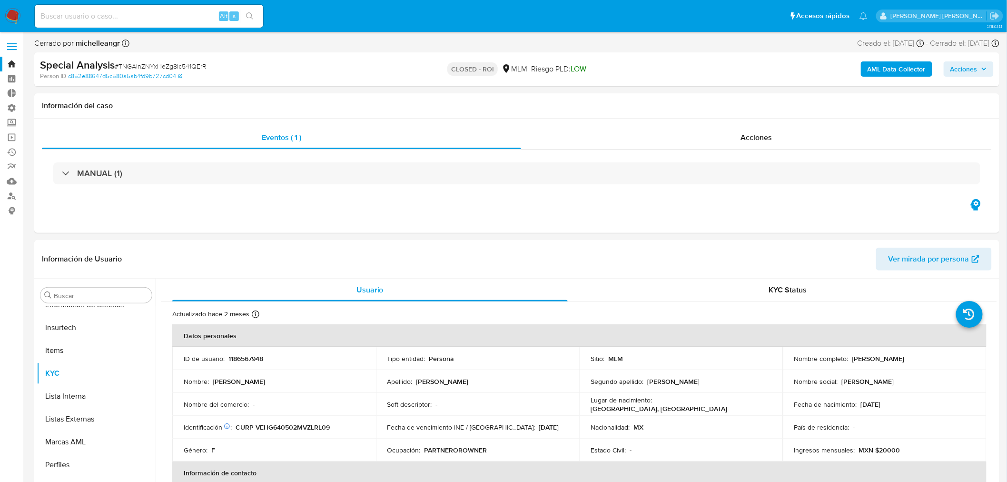
click at [487, 72] on p "CLOSED - ROI" at bounding box center [472, 68] width 50 height 13
click at [715, 140] on div "Acciones" at bounding box center [756, 137] width 471 height 23
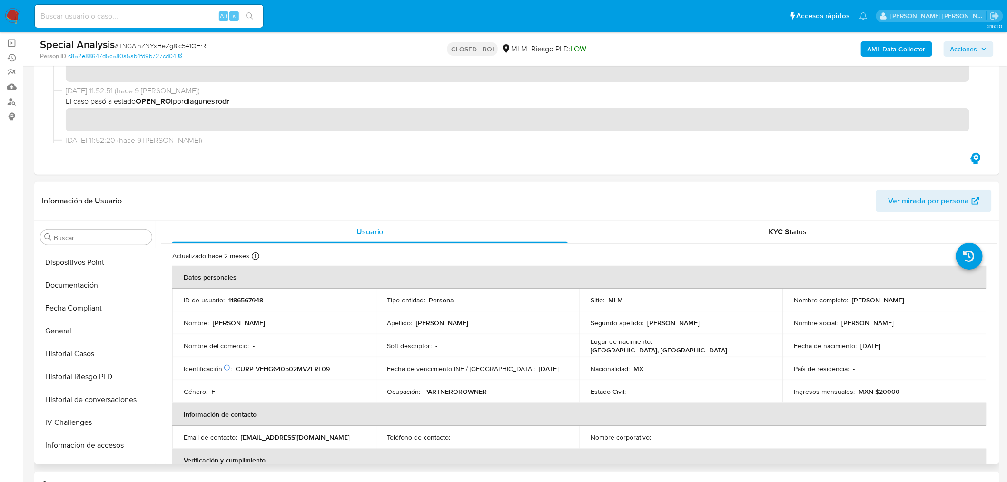
scroll to position [270, 0]
click at [87, 353] on button "Historial Casos" at bounding box center [92, 355] width 111 height 23
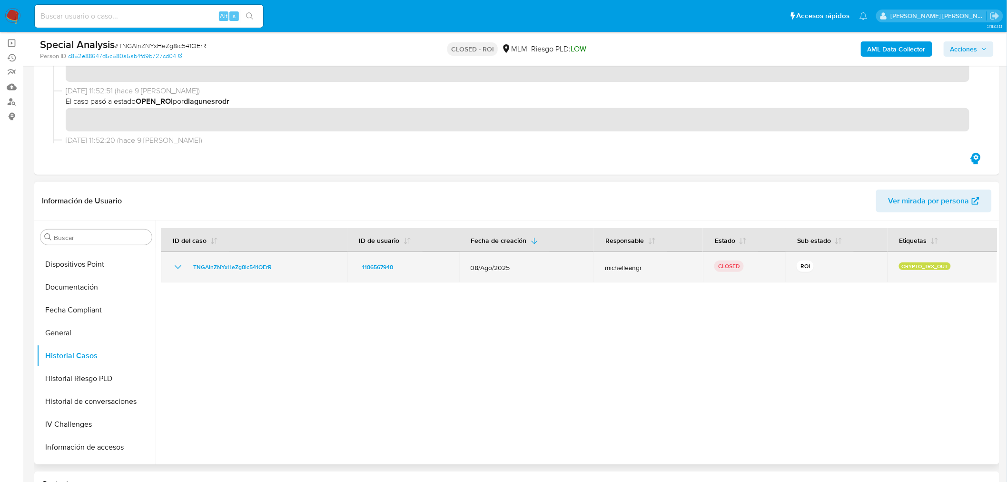
click at [927, 267] on p "CRYPTO_TRX_OUT" at bounding box center [925, 266] width 52 height 8
click at [924, 267] on p "CRYPTO_TRX_OUT" at bounding box center [925, 266] width 52 height 8
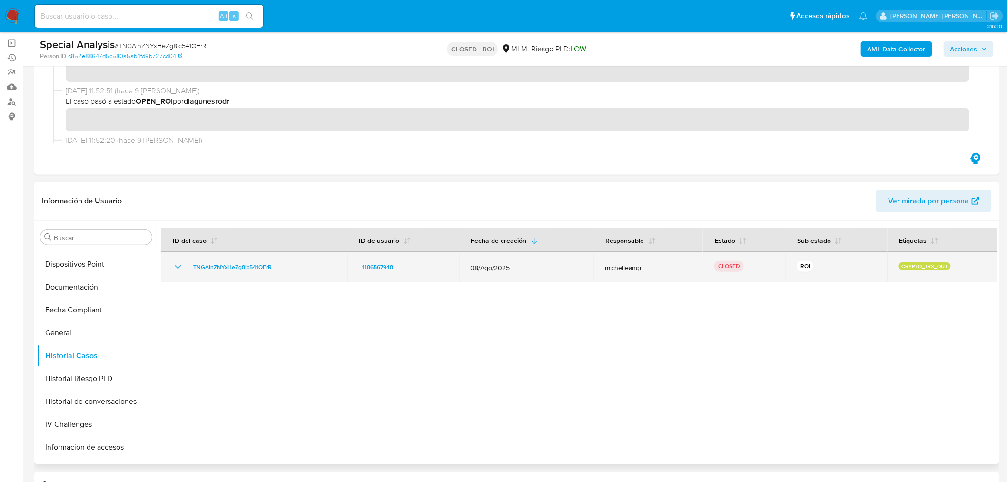
click at [924, 267] on p "CRYPTO_TRX_OUT" at bounding box center [925, 266] width 52 height 8
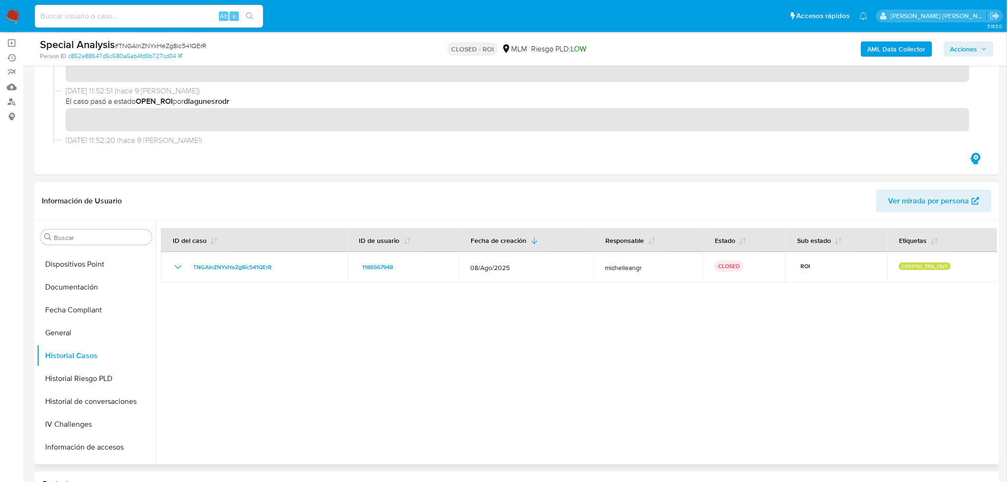
click at [876, 315] on div at bounding box center [576, 342] width 841 height 244
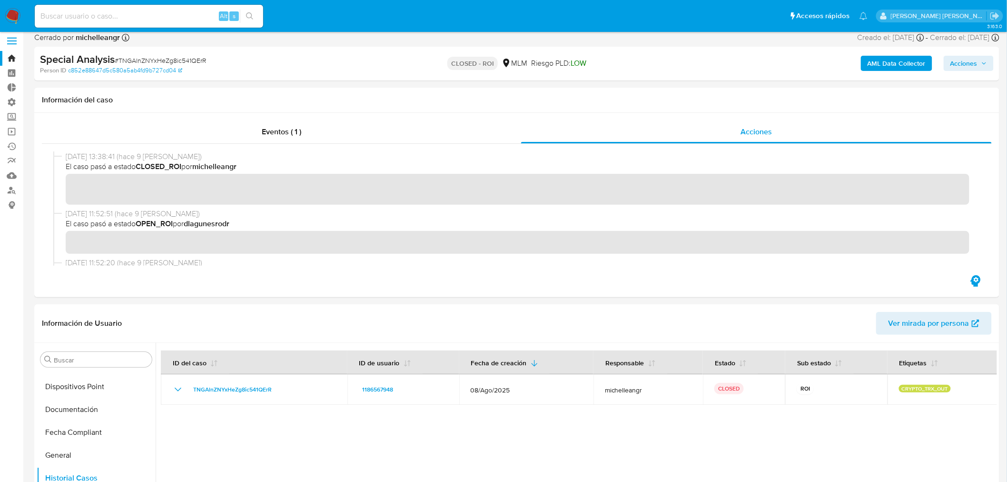
scroll to position [0, 0]
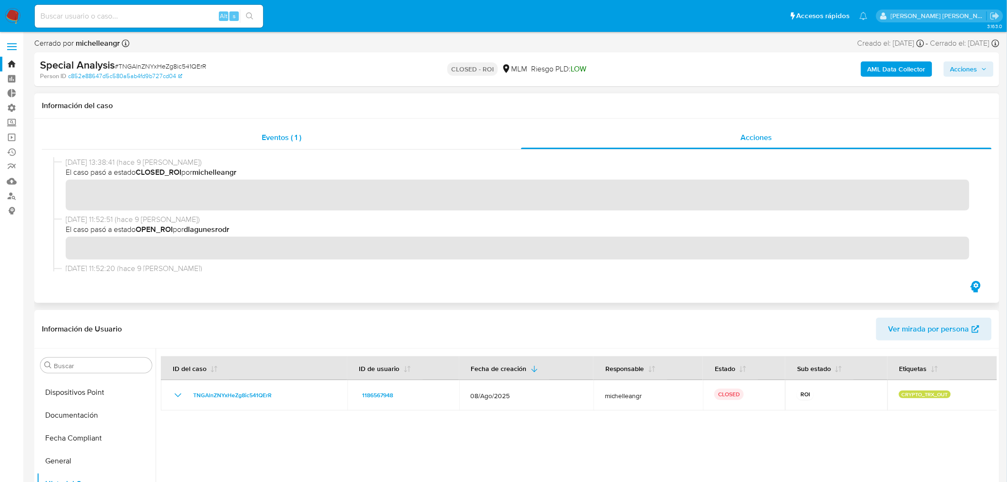
drag, startPoint x: 289, startPoint y: 150, endPoint x: 294, endPoint y: 141, distance: 10.2
click at [294, 141] on div "Eventos ( 1 ) Acciones" at bounding box center [517, 202] width 950 height 153
click at [294, 141] on span "Eventos ( 1 )" at bounding box center [281, 137] width 39 height 11
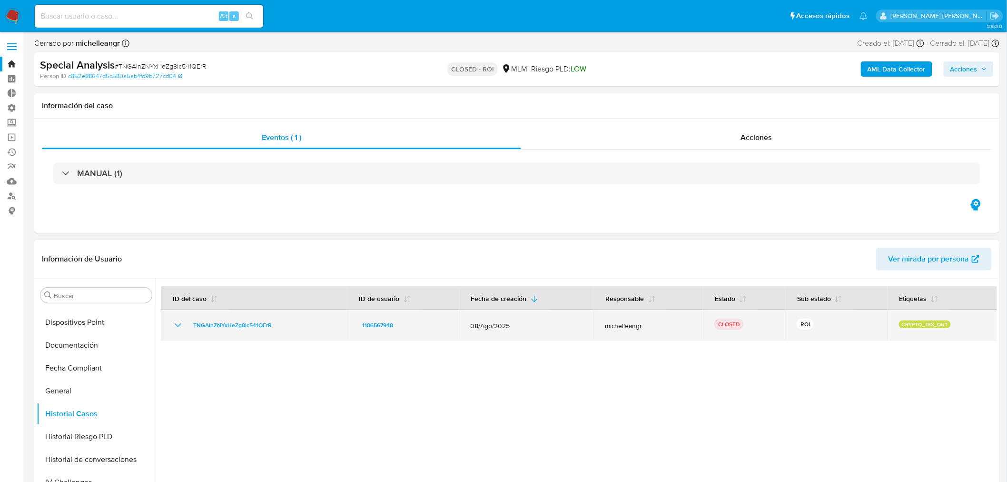
click at [922, 320] on p "CRYPTO_TRX_OUT" at bounding box center [925, 324] width 52 height 8
